Goal: Information Seeking & Learning: Learn about a topic

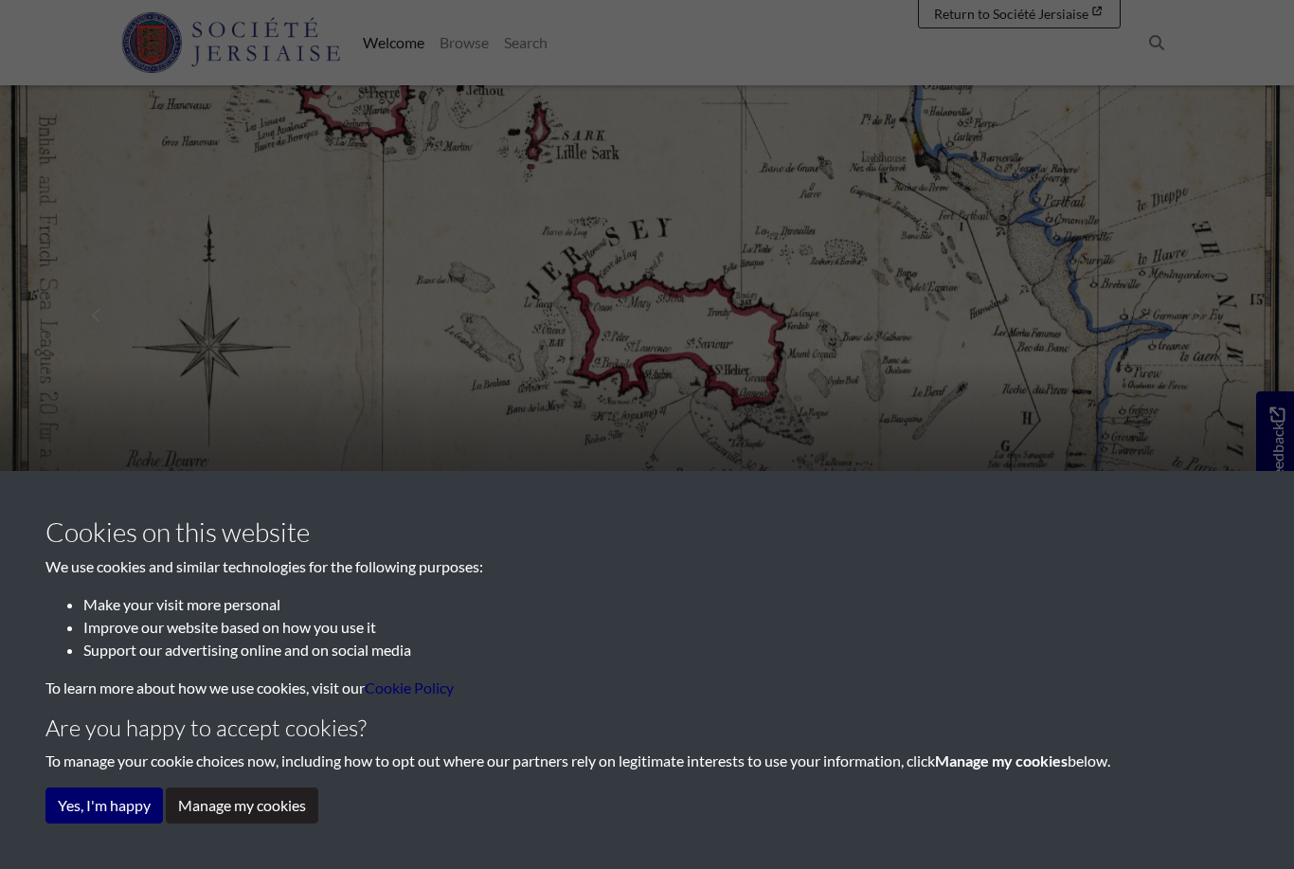
click at [104, 810] on button "Yes, I'm happy" at bounding box center [103, 805] width 117 height 36
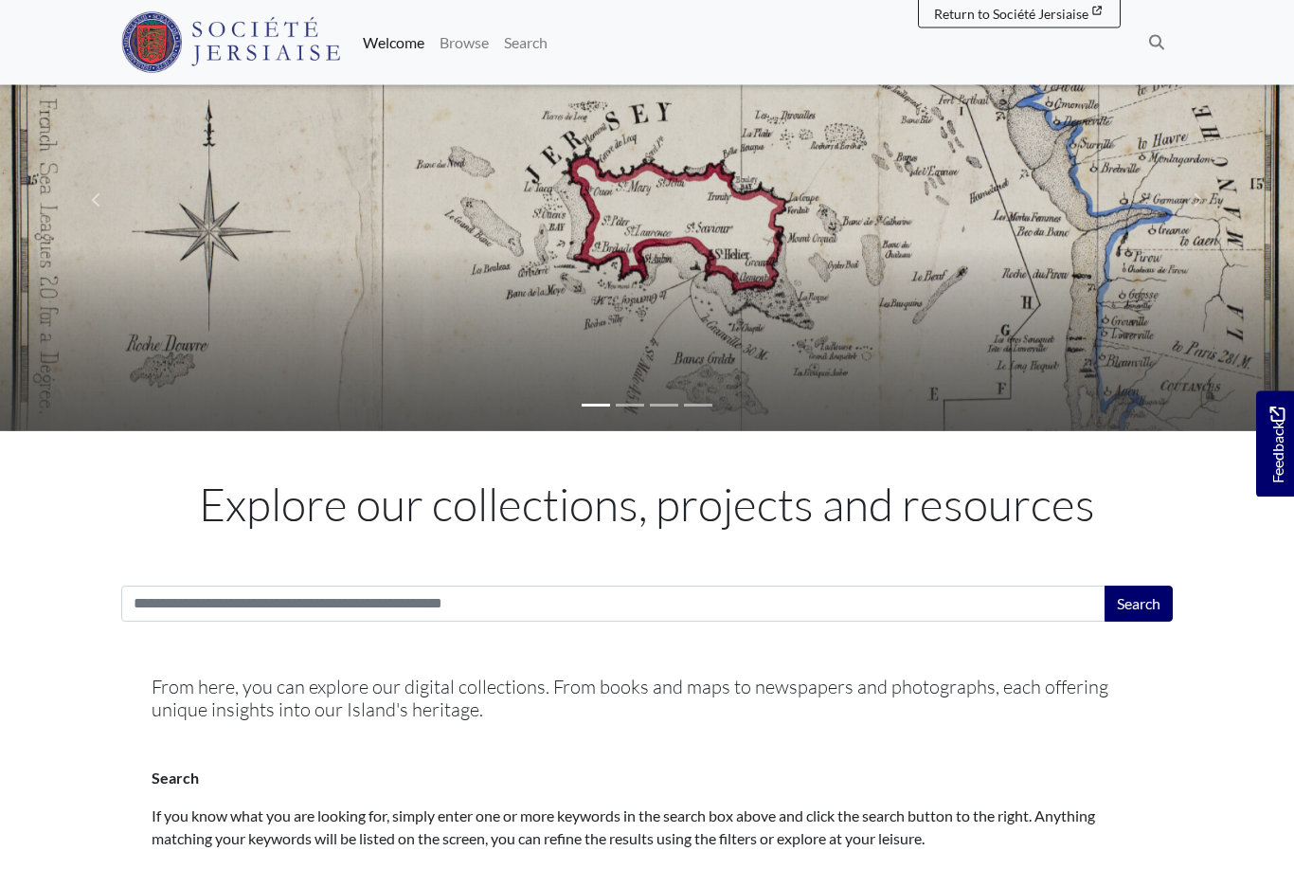
scroll to position [235, 0]
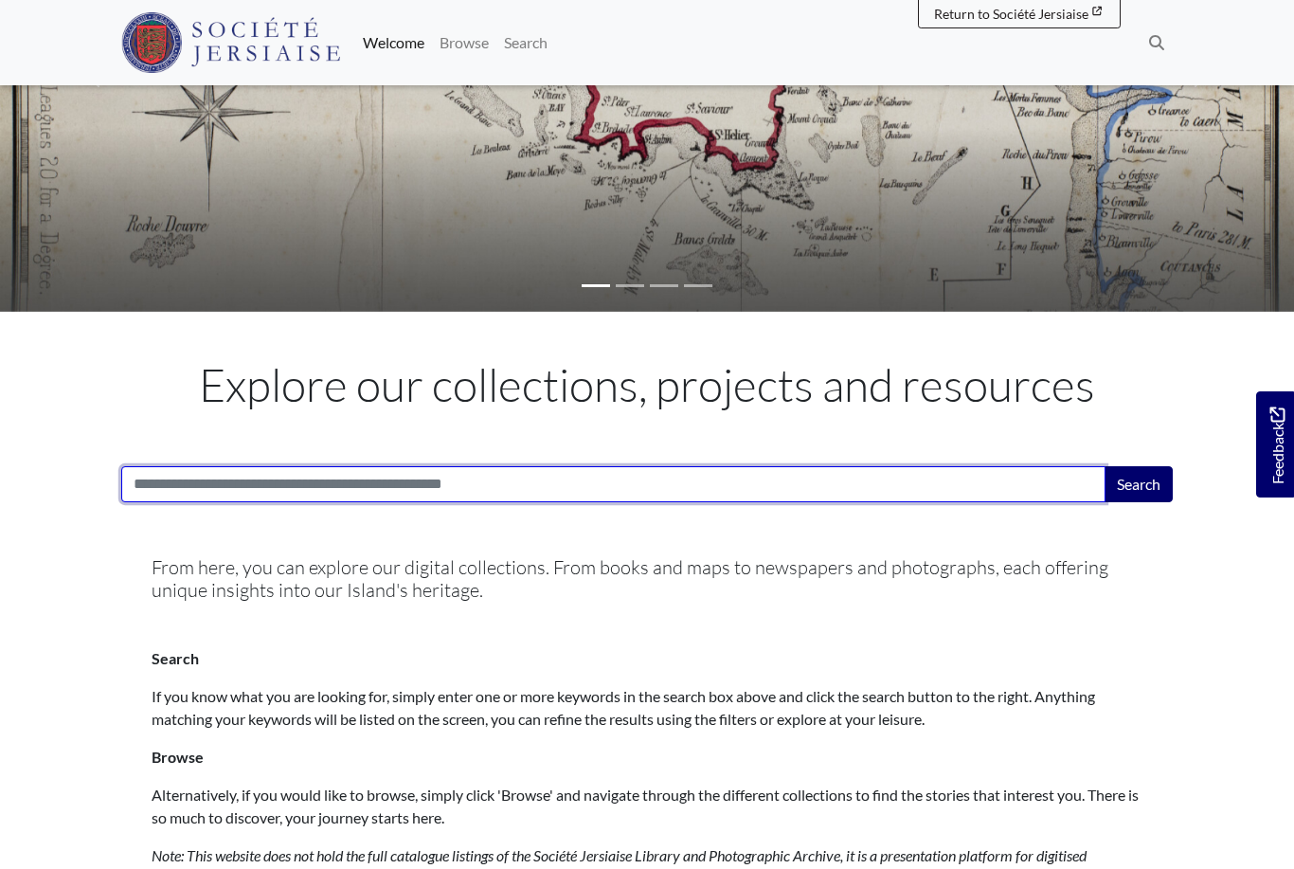
click at [166, 478] on input "Search:" at bounding box center [613, 484] width 984 height 36
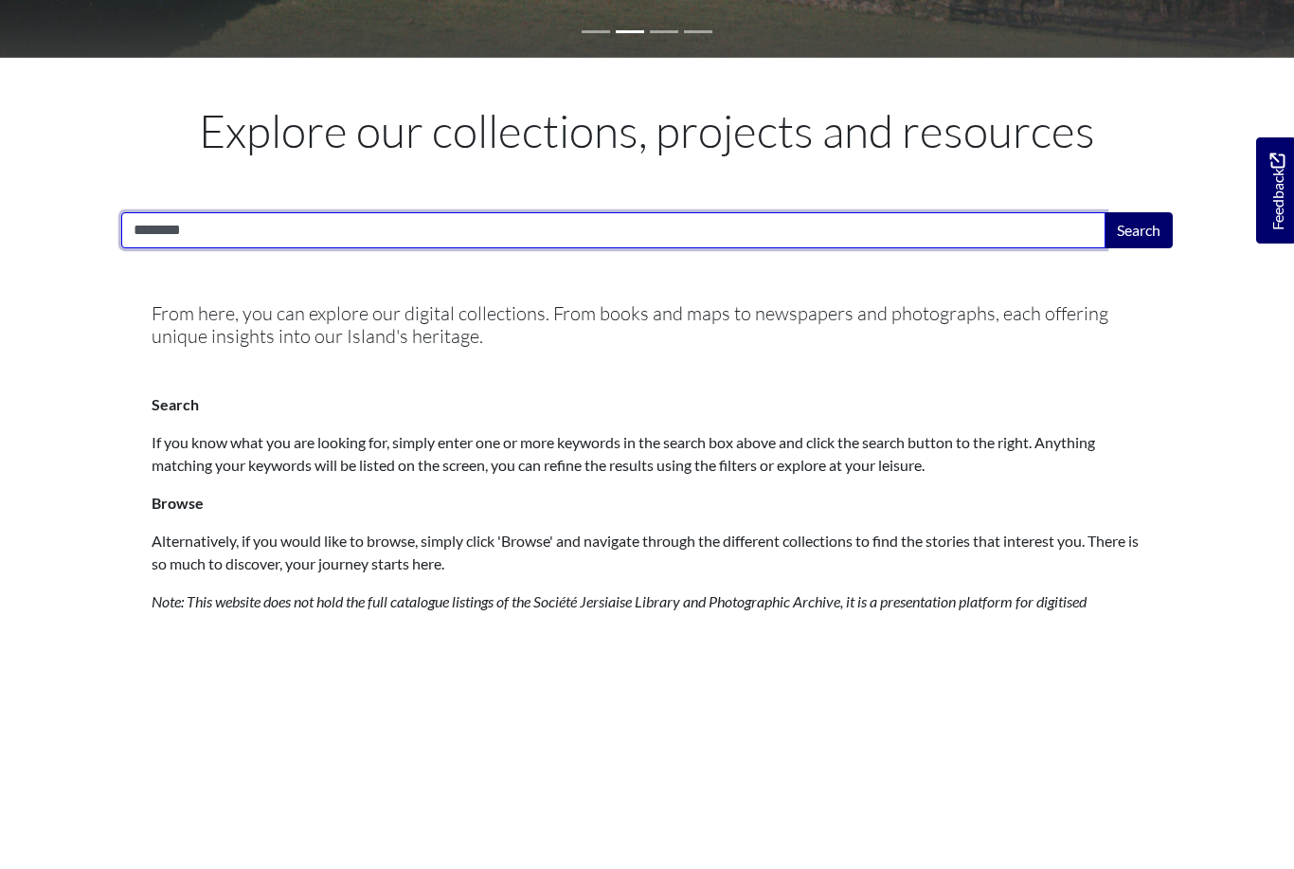
type input "********"
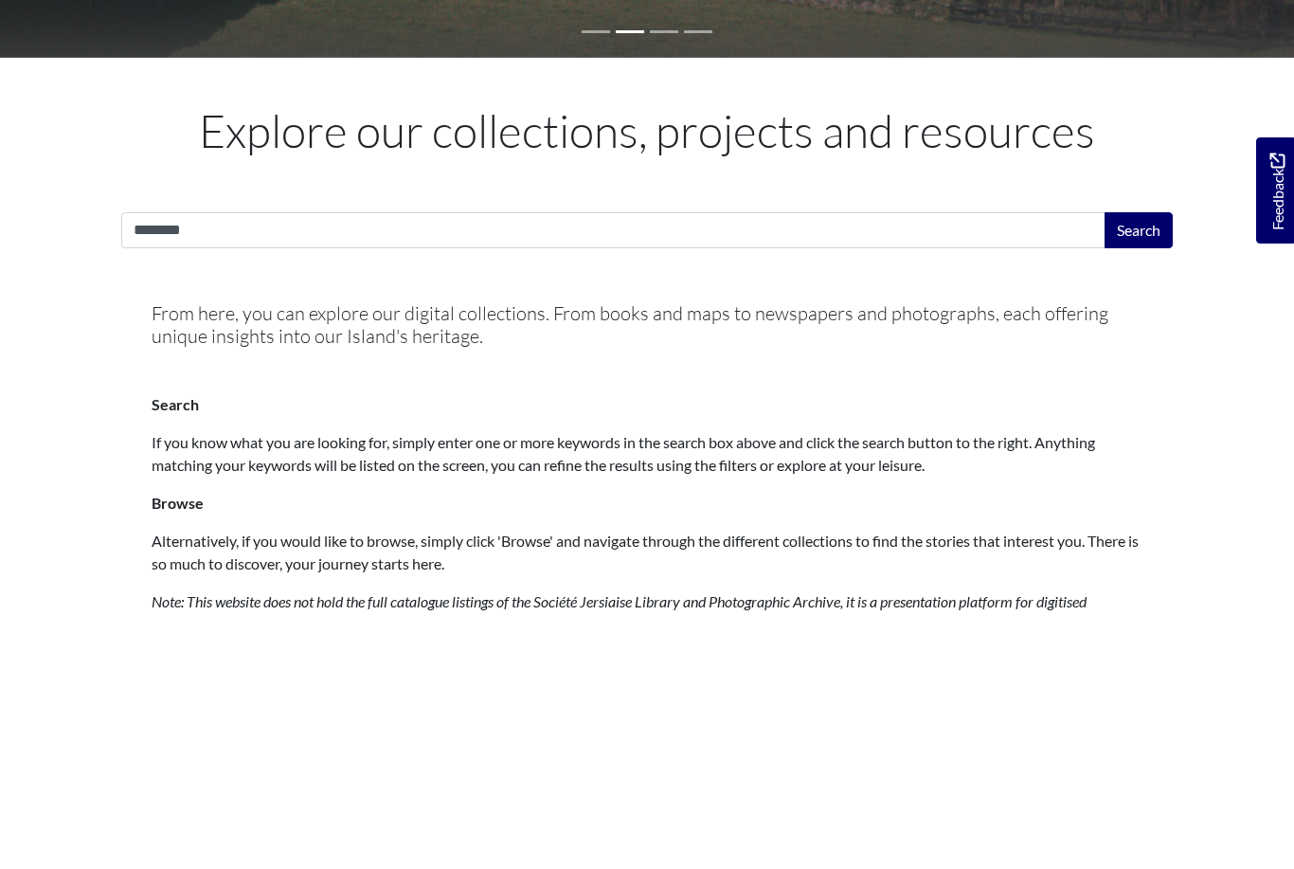
click at [1139, 466] on button "Search" at bounding box center [1138, 484] width 68 height 36
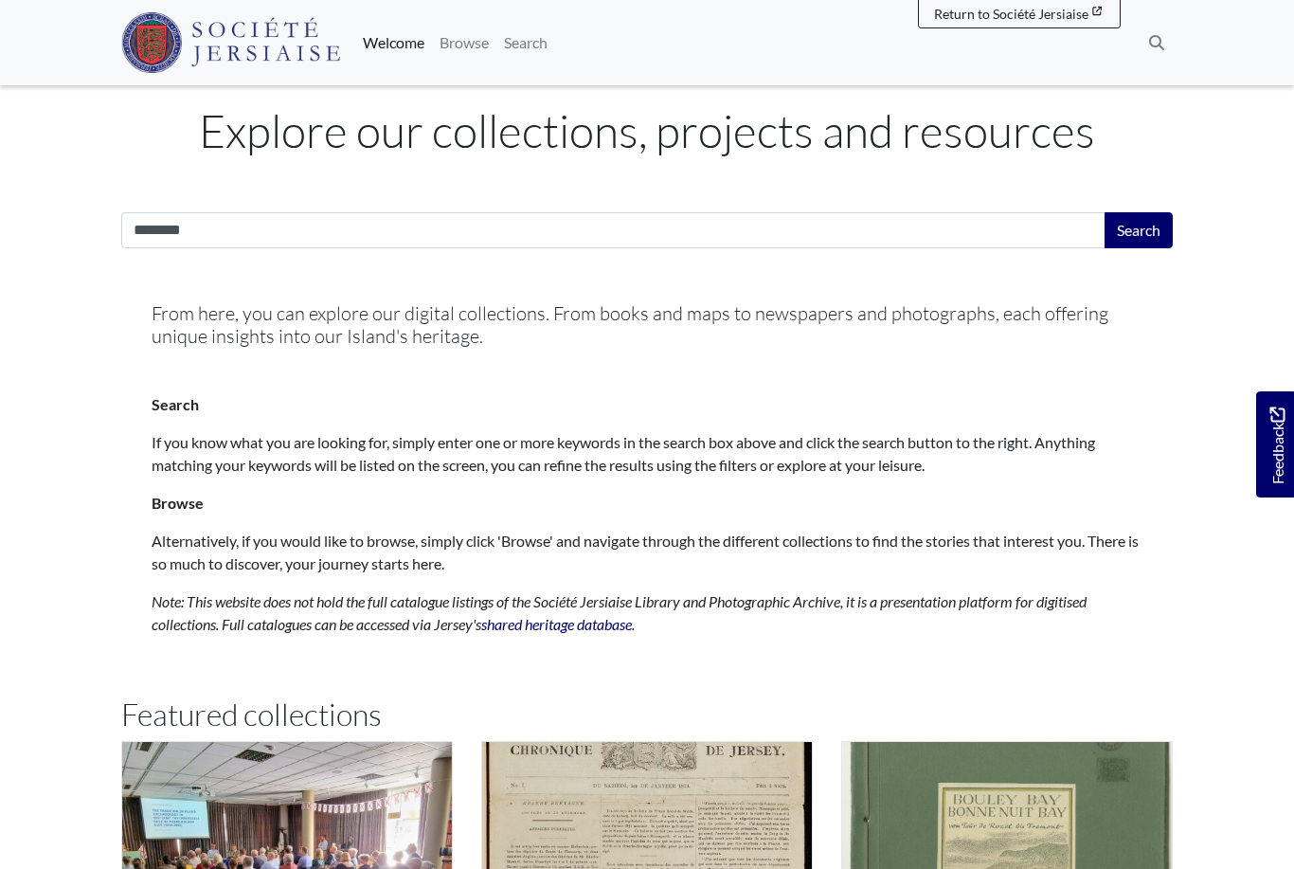
click at [1139, 212] on button "Search" at bounding box center [1138, 230] width 68 height 36
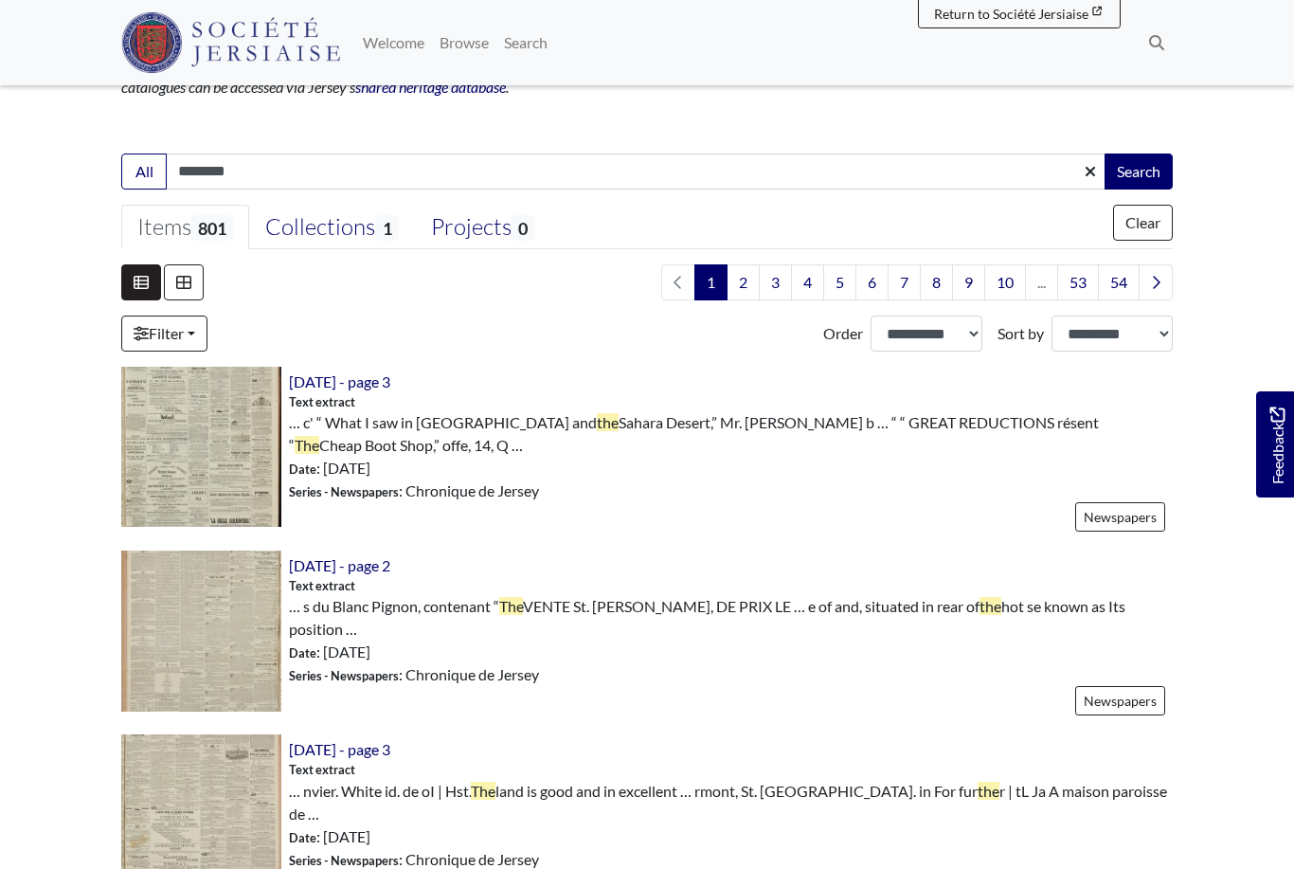
scroll to position [357, 0]
click at [199, 168] on input "********" at bounding box center [636, 171] width 941 height 36
click at [270, 169] on input "********" at bounding box center [636, 171] width 941 height 36
click at [337, 232] on div "Collections 1" at bounding box center [331, 226] width 133 height 28
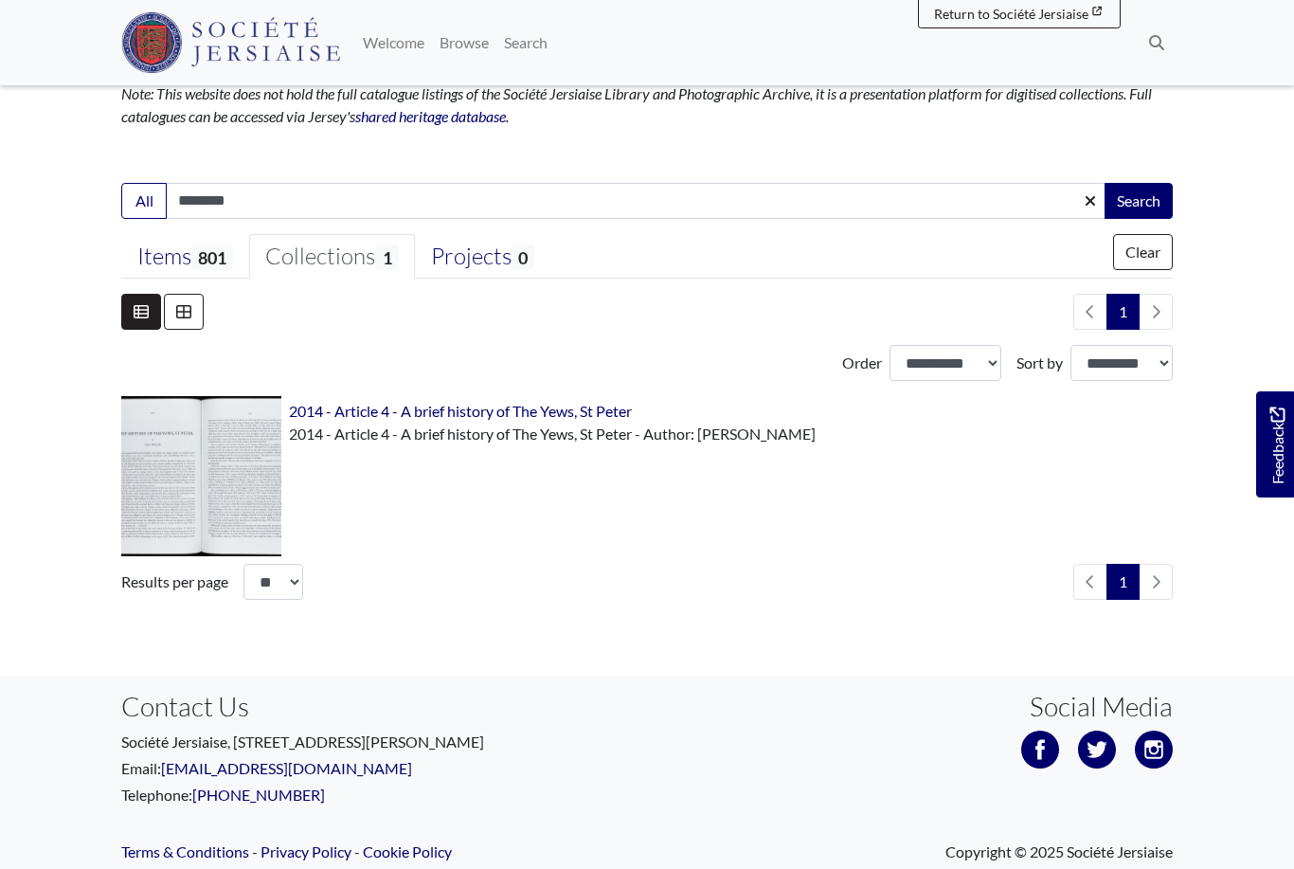
click at [173, 499] on img at bounding box center [201, 476] width 160 height 160
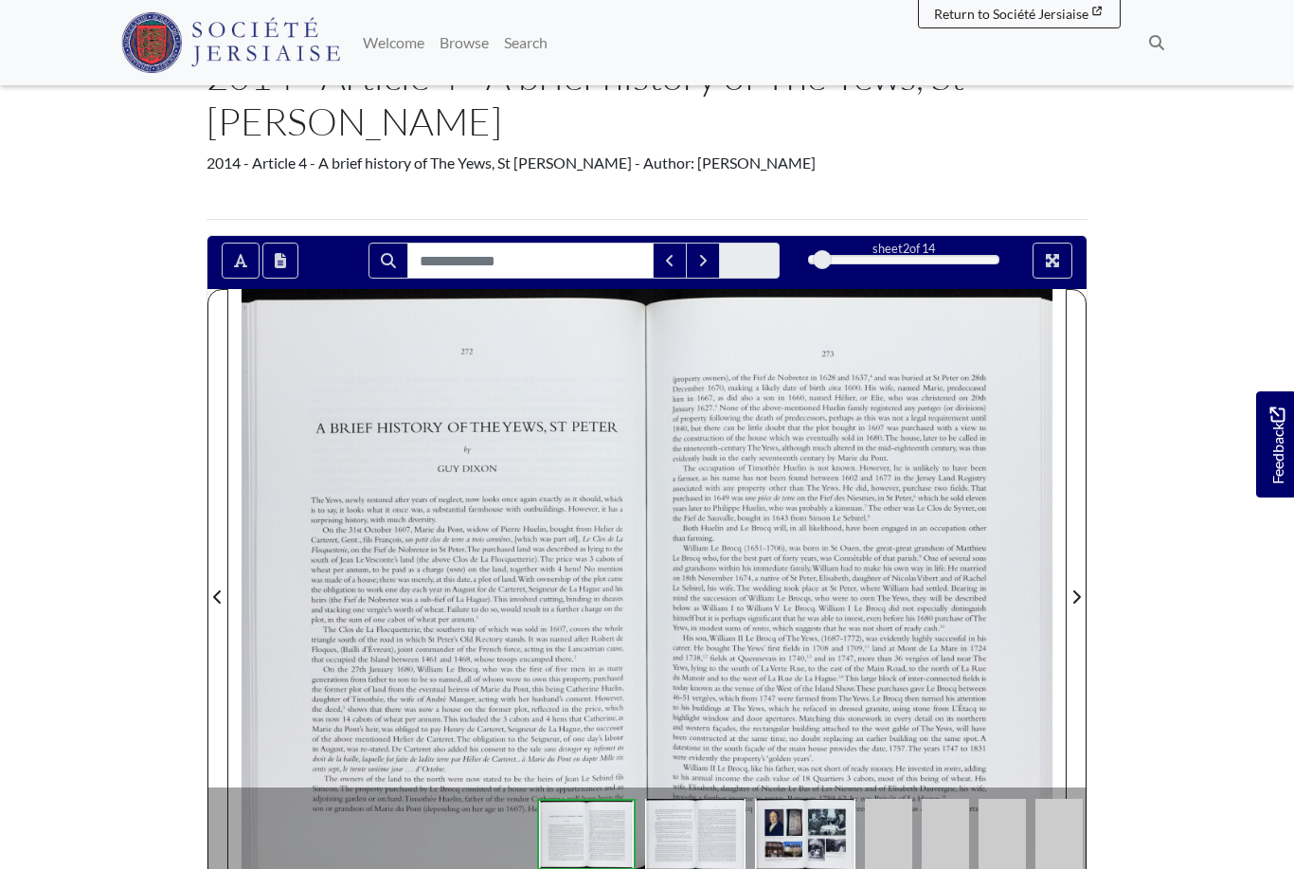
scroll to position [143, 0]
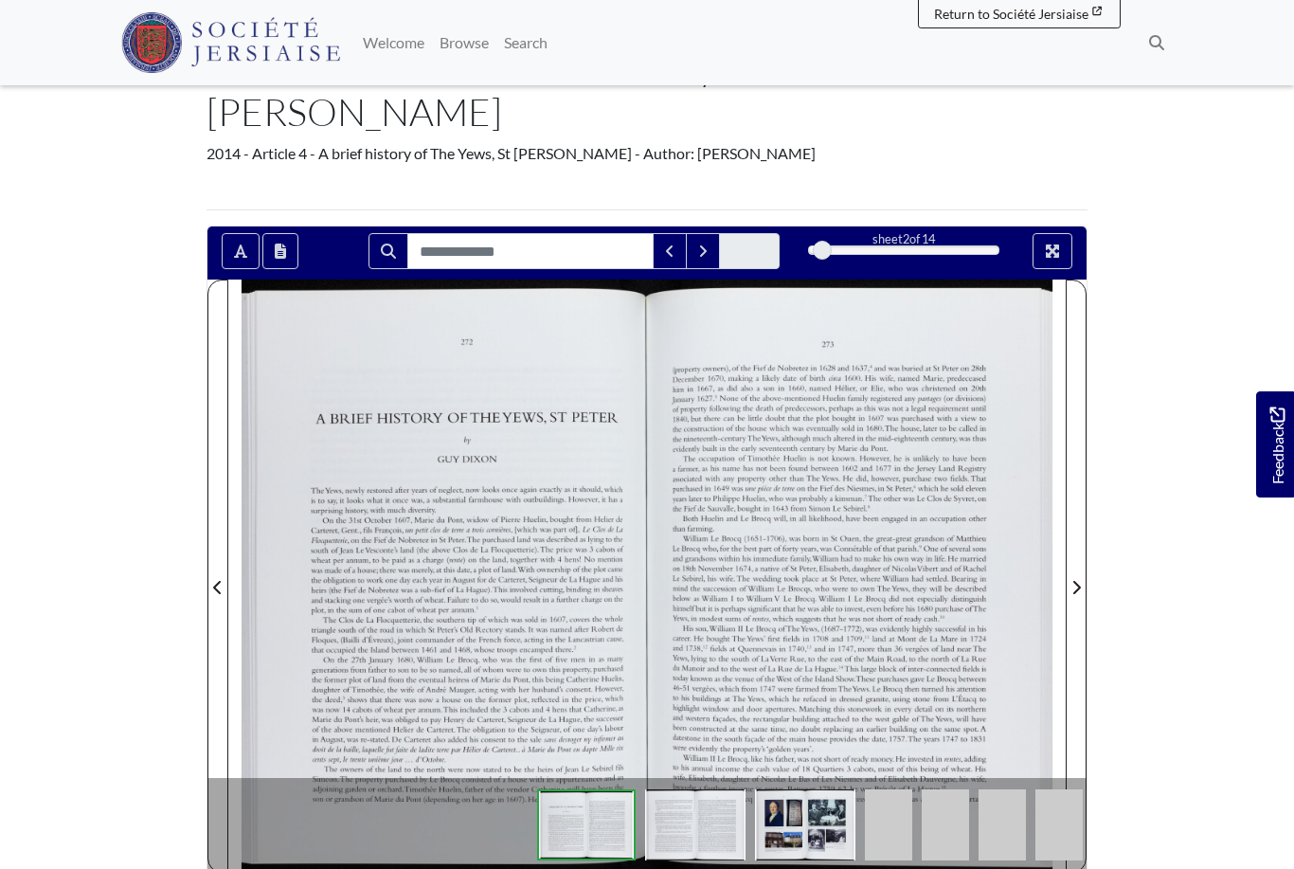
click at [1077, 576] on span "Next Page" at bounding box center [1076, 587] width 19 height 23
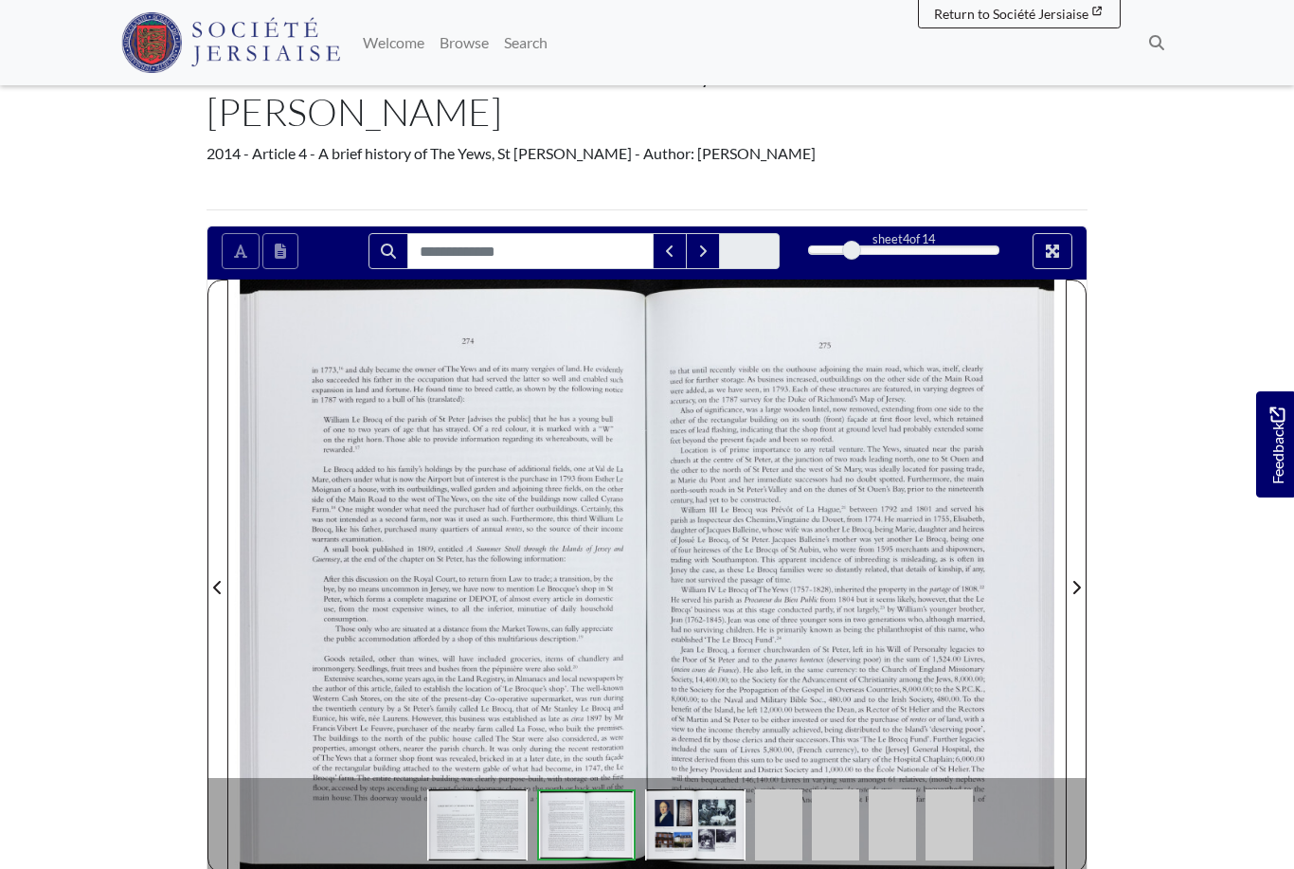
click at [1082, 576] on span "Next Page" at bounding box center [1076, 587] width 19 height 23
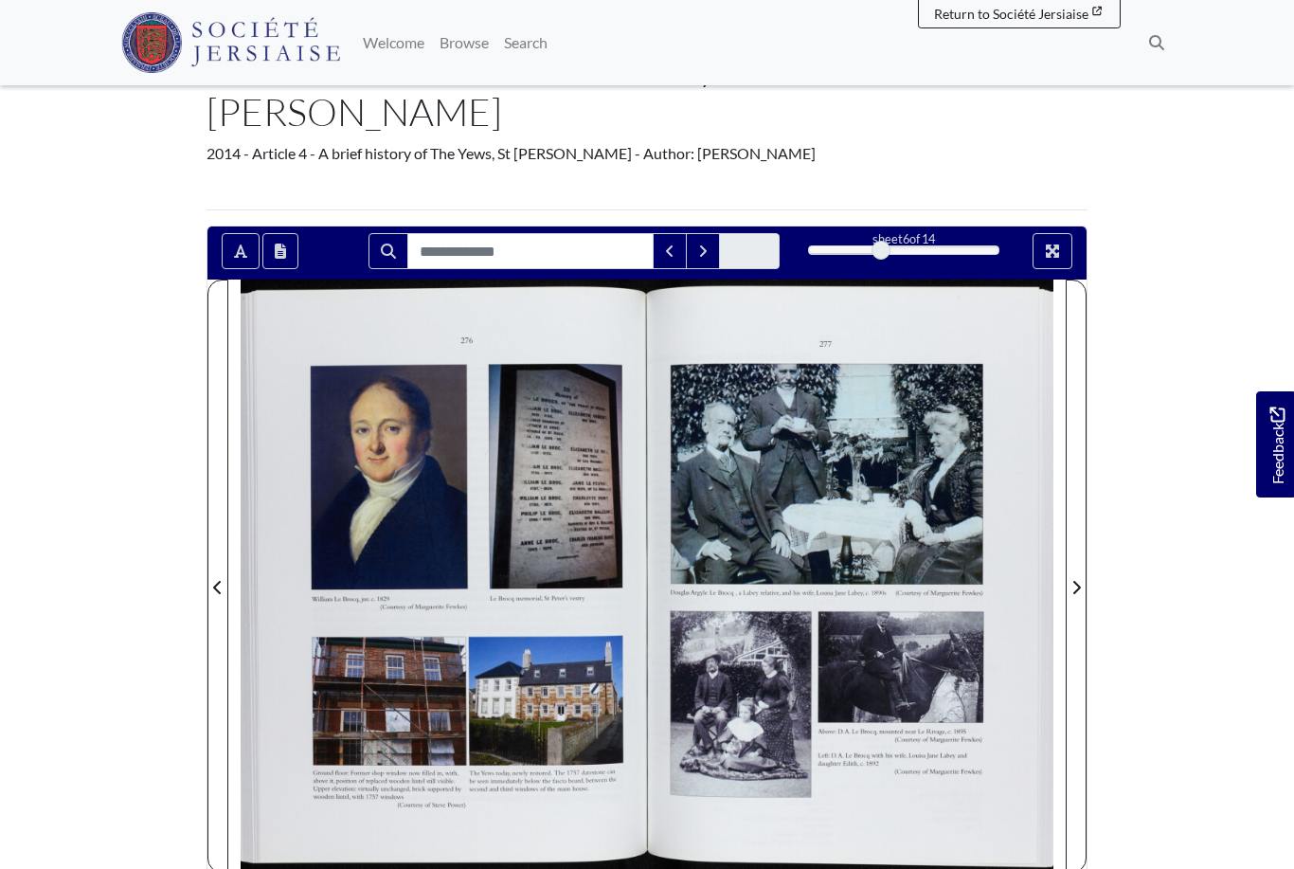
scroll to position [187, 0]
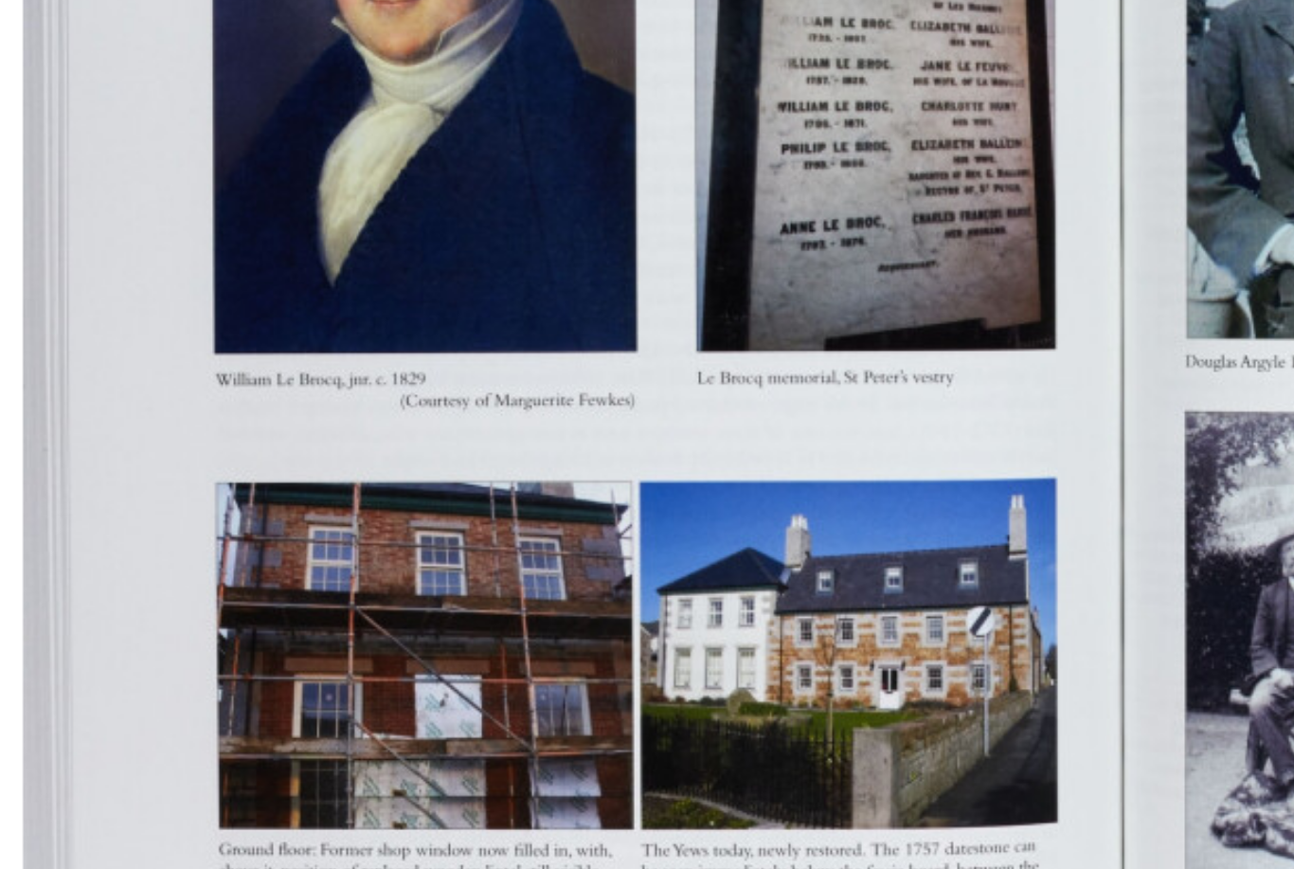
click at [228, 236] on div at bounding box center [437, 532] width 419 height 592
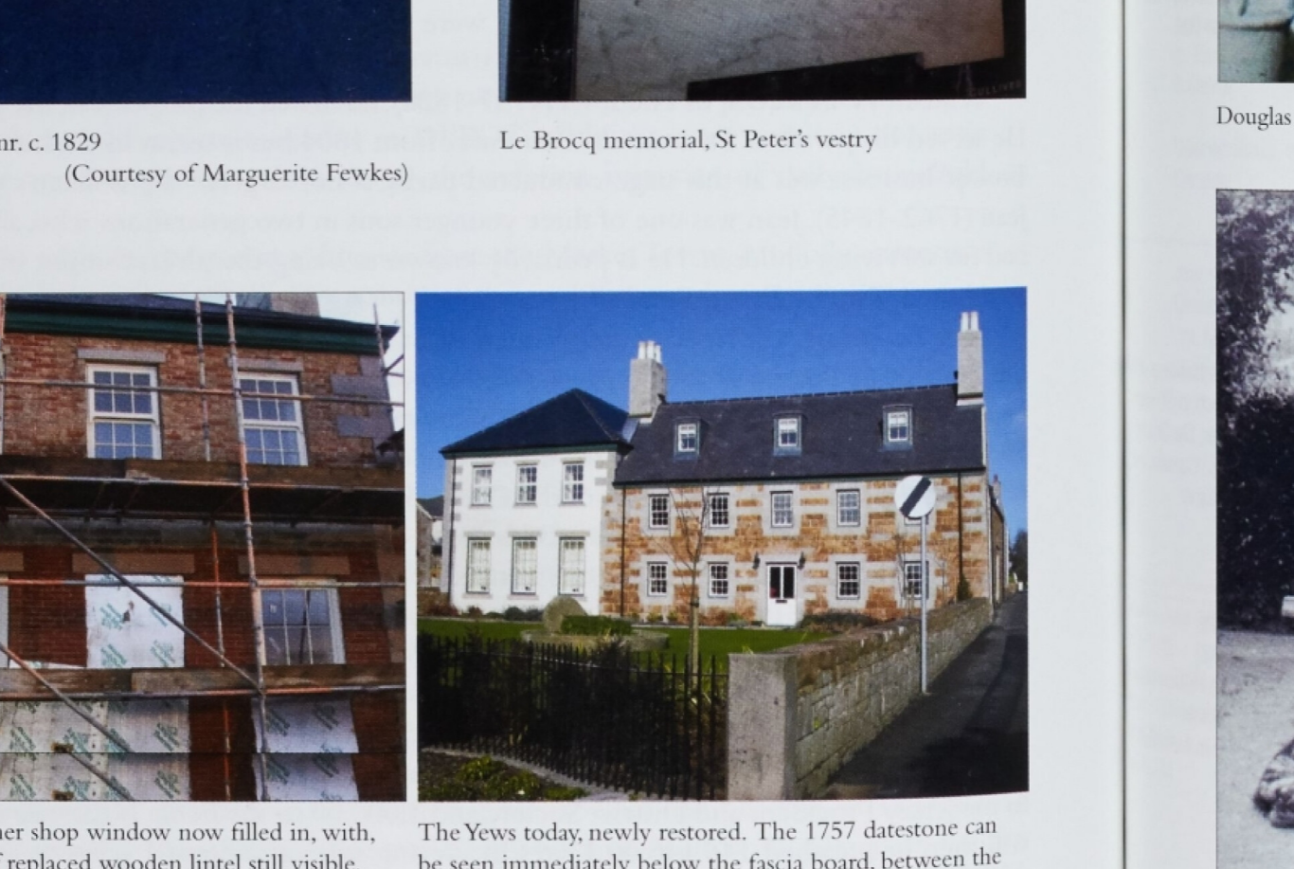
click at [33, 208] on img at bounding box center [647, 434] width 1229 height 869
click at [33, 242] on img at bounding box center [647, 434] width 1229 height 869
click at [58, 136] on img at bounding box center [647, 434] width 1229 height 869
click at [54, 130] on img at bounding box center [647, 434] width 1229 height 869
click at [49, 87] on img at bounding box center [647, 434] width 1229 height 869
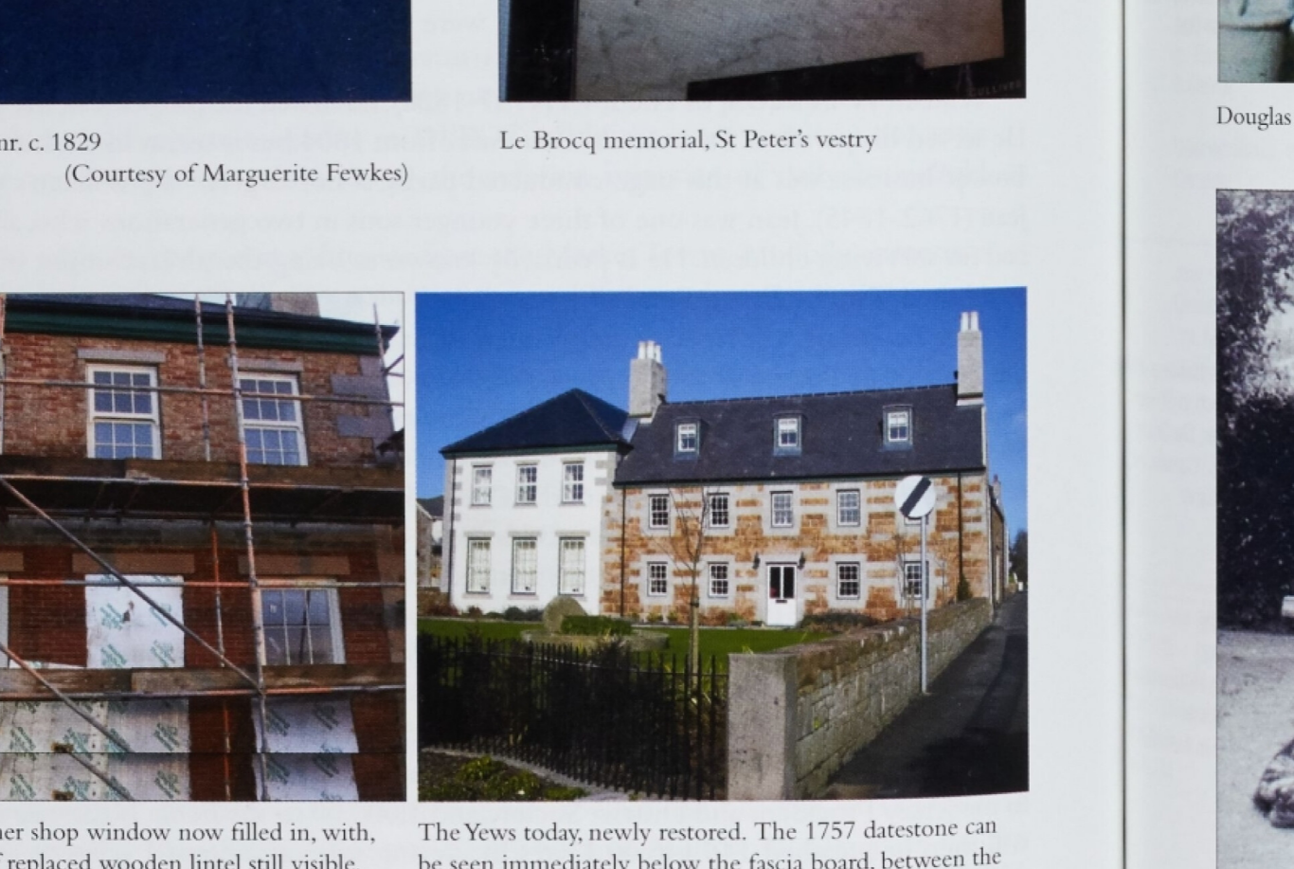
click at [48, 88] on img at bounding box center [647, 434] width 1229 height 869
